Goal: Information Seeking & Learning: Learn about a topic

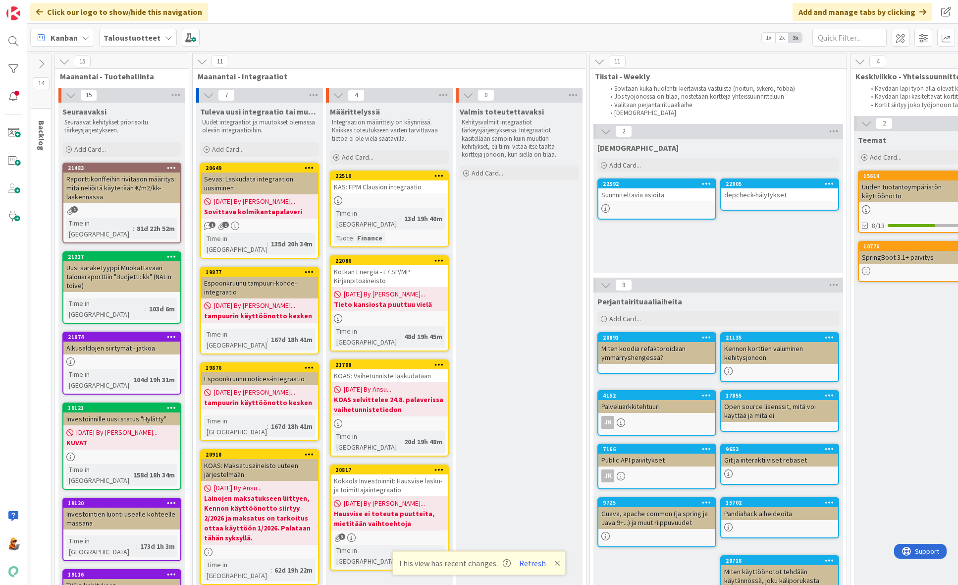
scroll to position [0, 1122]
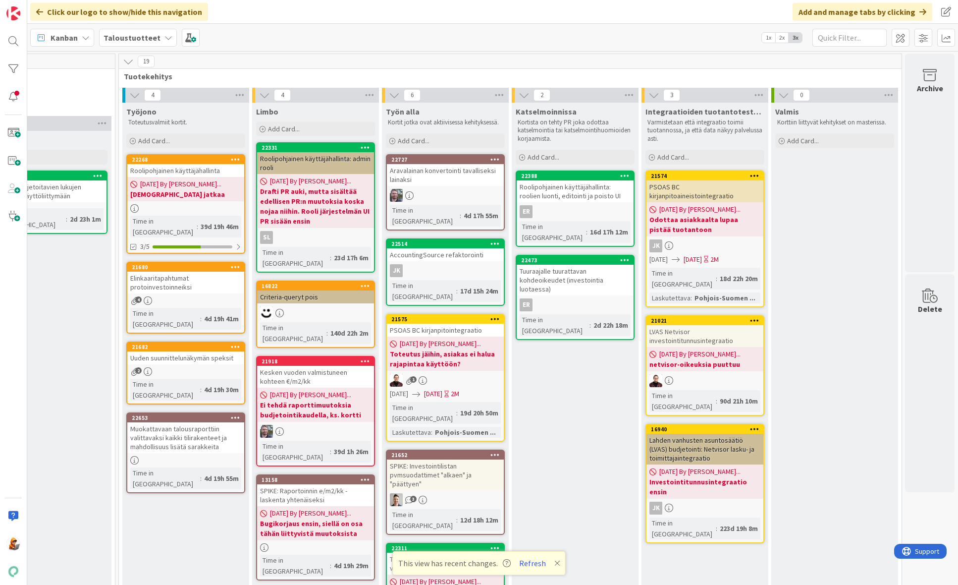
click at [568, 265] on div "Tuuraajalle tuurattavan kohdeoikeudet (investointia luotaessa)" at bounding box center [575, 280] width 117 height 31
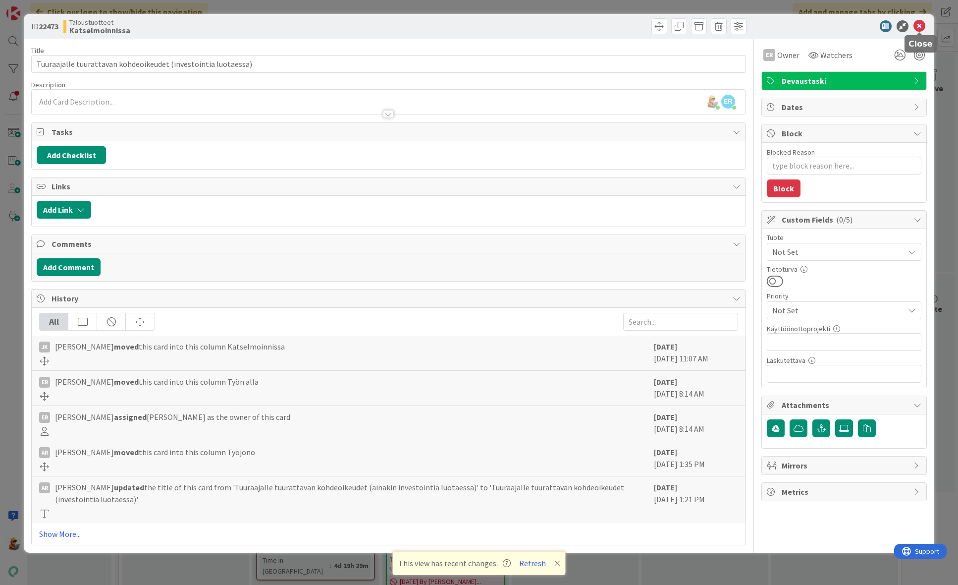
click at [920, 25] on icon at bounding box center [920, 26] width 12 height 12
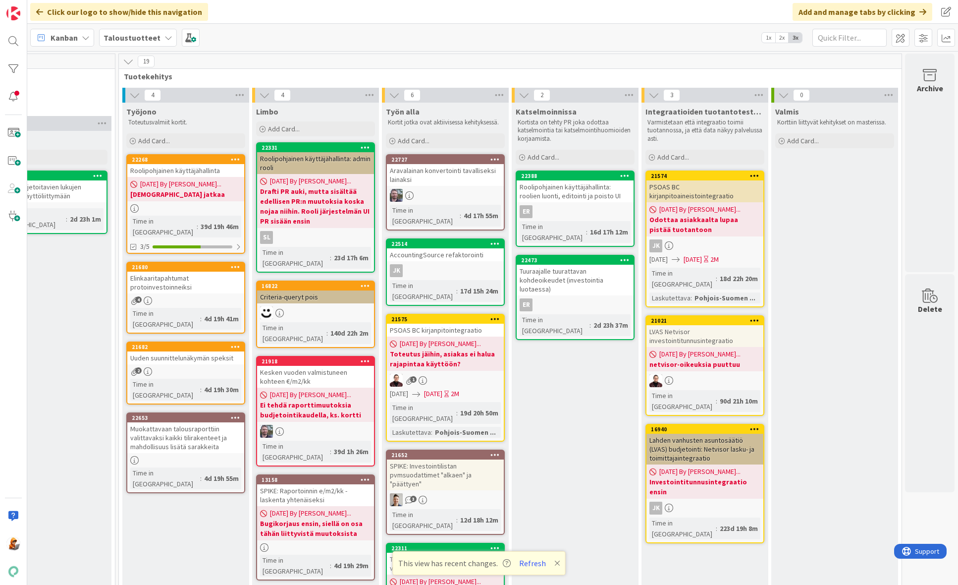
click at [560, 270] on div "Tuuraajalle tuurattavan kohdeoikeudet (investointia luotaessa)" at bounding box center [575, 280] width 117 height 31
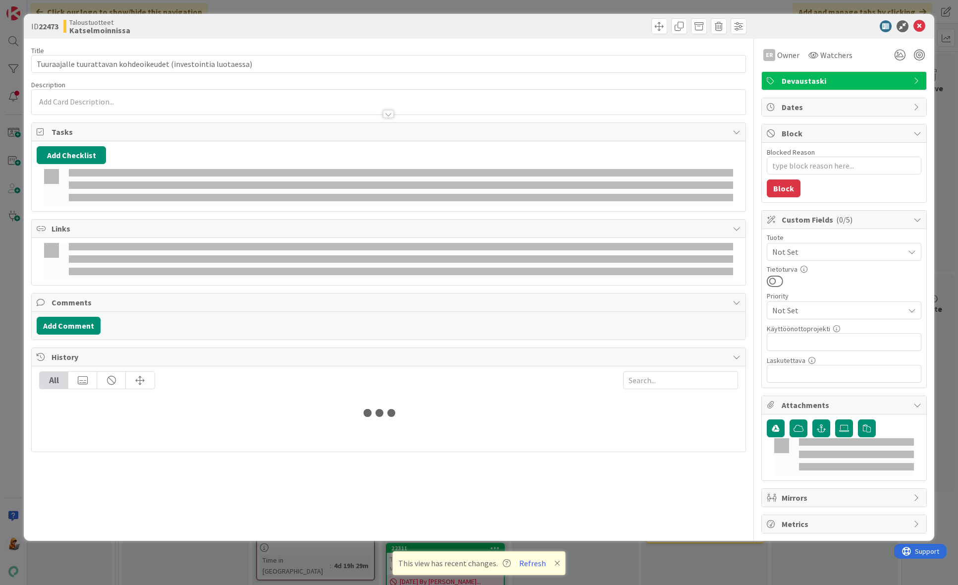
type textarea "x"
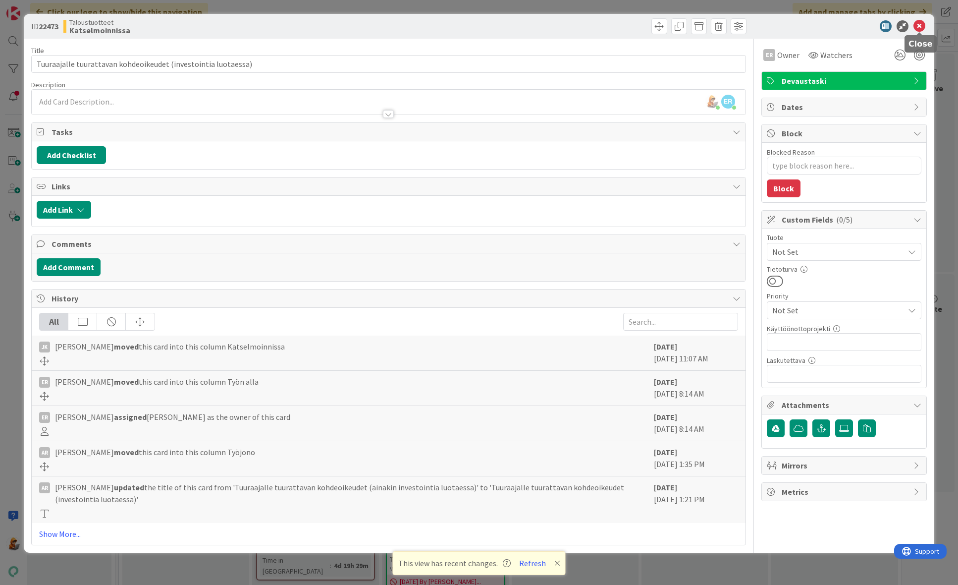
click at [922, 27] on icon at bounding box center [920, 26] width 12 height 12
